Goal: Find specific page/section: Find specific page/section

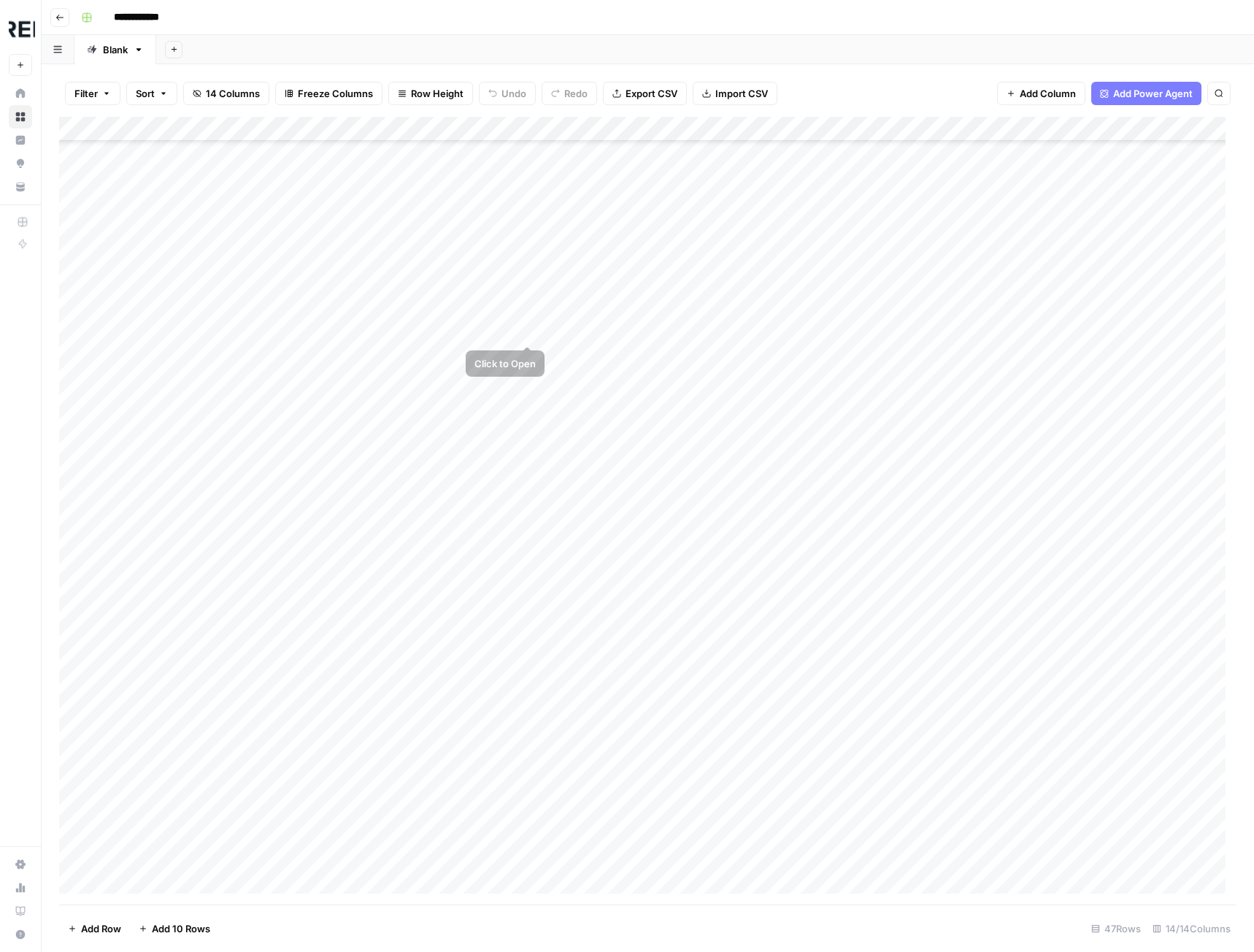
scroll to position [438, 0]
